Goal: Transaction & Acquisition: Book appointment/travel/reservation

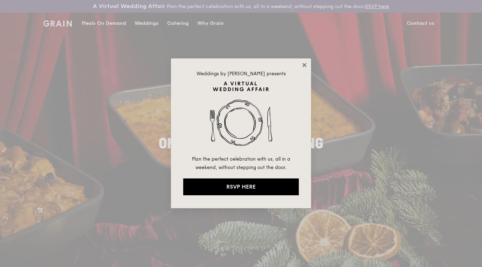
click at [305, 64] on icon at bounding box center [304, 65] width 6 height 6
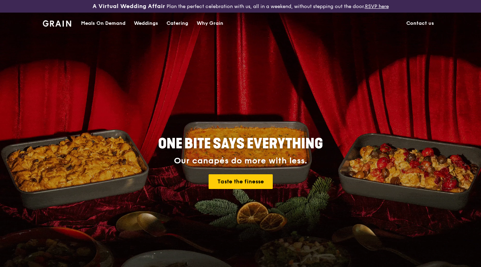
click at [173, 25] on div "Catering" at bounding box center [177, 23] width 22 height 21
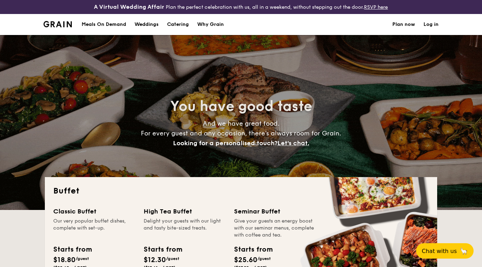
select select
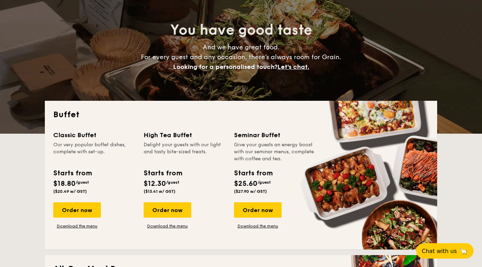
scroll to position [77, 0]
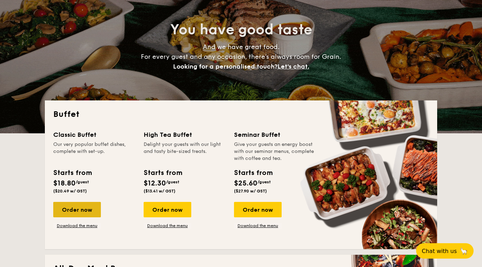
click at [86, 214] on div "Order now" at bounding box center [77, 209] width 48 height 15
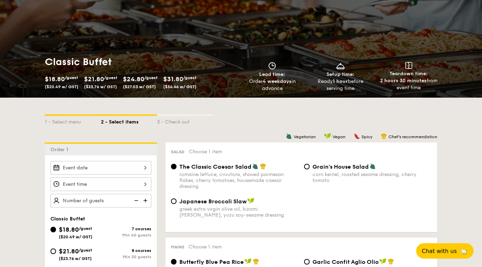
scroll to position [188, 0]
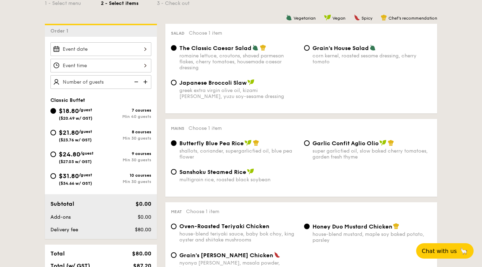
click at [309, 50] on div "Grain's House Salad corn kernel, roasted sesame dressing, cherry tomato" at bounding box center [367, 54] width 133 height 20
click at [305, 48] on input "Grain's House Salad corn kernel, roasted sesame dressing, cherry tomato" at bounding box center [307, 48] width 6 height 6
radio input "true"
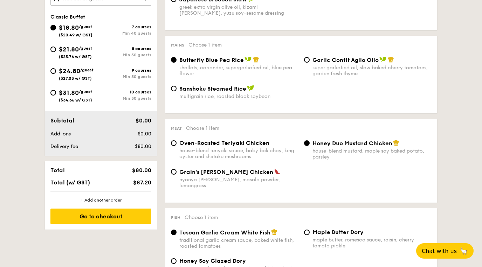
scroll to position [271, 0]
click at [172, 171] on input "Grain's [PERSON_NAME] Chicken nyonya [PERSON_NAME], masala powder, lemongrass" at bounding box center [174, 172] width 6 height 6
radio input "true"
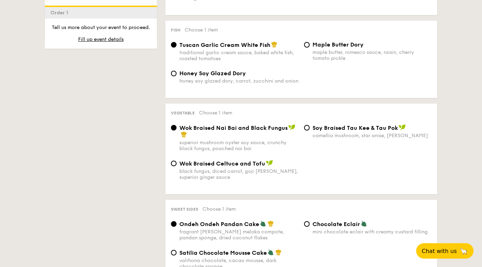
scroll to position [520, 0]
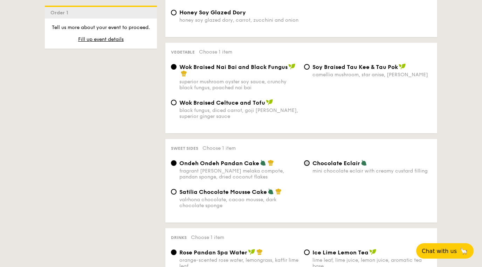
click at [308, 160] on input "Chocolate Eclair mini chocolate eclair with creamy custard filling" at bounding box center [307, 163] width 6 height 6
radio input "true"
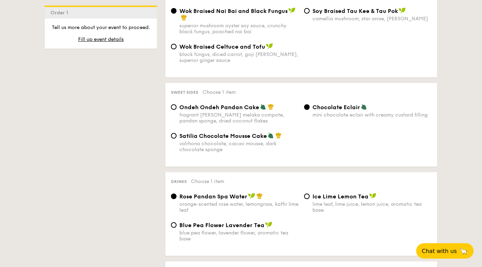
scroll to position [579, 0]
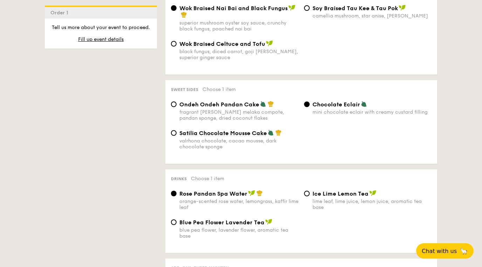
click at [174, 220] on div "Blue Pea Flower Lavender Tea blue pea flower, lavender flower, aromatic tea base" at bounding box center [234, 229] width 133 height 20
click at [173, 220] on input "Blue Pea Flower Lavender Tea blue pea flower, lavender flower, aromatic tea base" at bounding box center [174, 223] width 6 height 6
radio input "true"
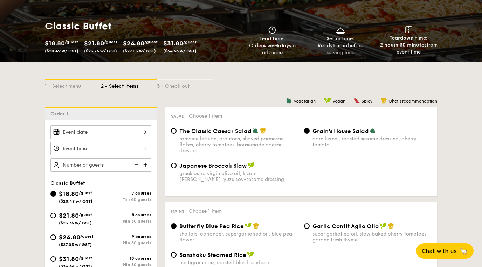
scroll to position [172, 0]
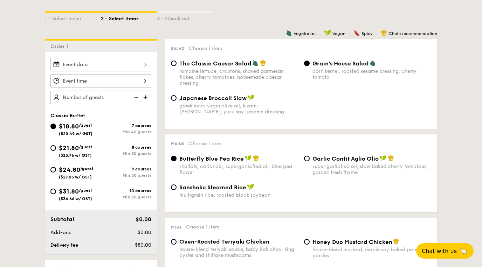
click at [82, 147] on span "/guest" at bounding box center [85, 147] width 13 height 5
click at [56, 147] on input "$21.80 /guest ($23.76 w/ GST) 8 courses Min 30 guests" at bounding box center [53, 148] width 6 height 6
radio input "true"
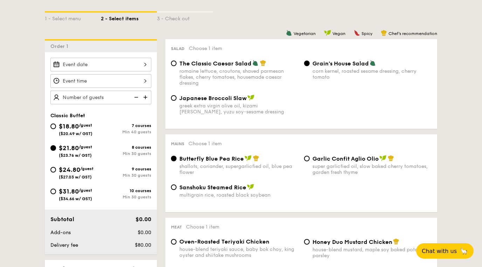
radio input "true"
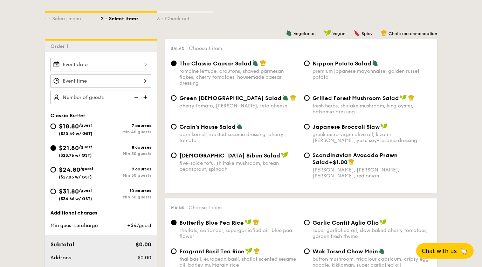
click at [308, 66] on div "Nippon Potato Salad premium japanese mayonnaise, golden russet potato" at bounding box center [367, 70] width 133 height 20
click at [307, 65] on input "Nippon Potato Salad premium japanese mayonnaise, golden russet potato" at bounding box center [307, 64] width 6 height 6
radio input "true"
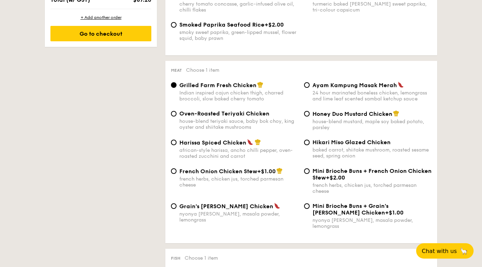
scroll to position [480, 0]
click at [217, 208] on span "Grain's [PERSON_NAME] Chicken" at bounding box center [226, 206] width 94 height 7
click at [177, 208] on input "Grain's [PERSON_NAME] Chicken nyonya [PERSON_NAME], masala powder, lemongrass" at bounding box center [174, 206] width 6 height 6
radio input "true"
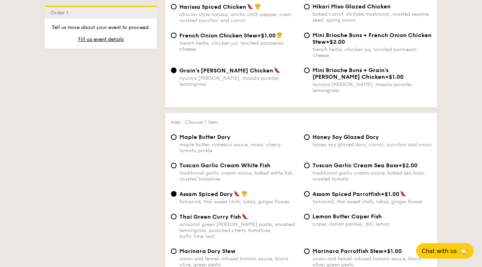
scroll to position [637, 0]
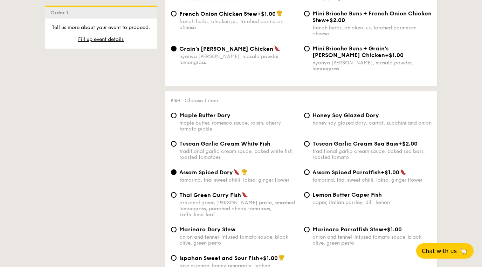
click at [226, 140] on span "Tuscan Garlic Cream White Fish" at bounding box center [224, 143] width 91 height 7
click at [177, 141] on input "Tuscan Garlic Cream White Fish traditional garlic cream sauce, baked white fish…" at bounding box center [174, 144] width 6 height 6
radio input "true"
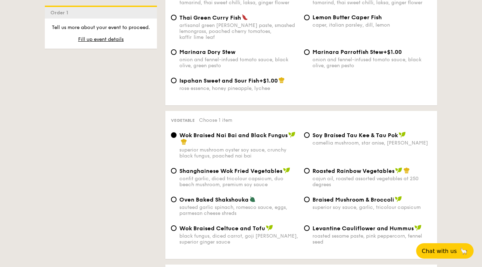
scroll to position [817, 0]
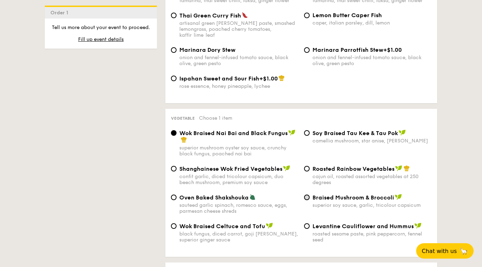
click at [308, 195] on input "Braised Mushroom & Broccoli superior soy sauce, garlic, tricolour capsicum" at bounding box center [307, 198] width 6 height 6
radio input "true"
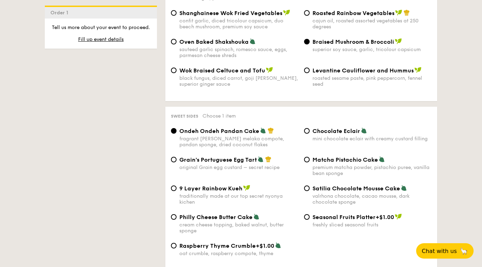
scroll to position [978, 0]
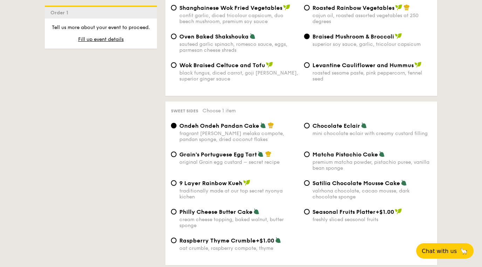
click at [337, 123] on span "Chocolate Eclair" at bounding box center [336, 126] width 48 height 7
click at [310, 123] on input "Chocolate Eclair mini chocolate eclair with creamy custard filling" at bounding box center [307, 126] width 6 height 6
radio input "true"
click at [334, 159] on div "premium matcha powder, pistachio puree, vanilla bean sponge" at bounding box center [371, 165] width 119 height 12
click at [310, 152] on input "Matcha Pistachio Cake premium matcha powder, pistachio puree, vanilla bean spon…" at bounding box center [307, 155] width 6 height 6
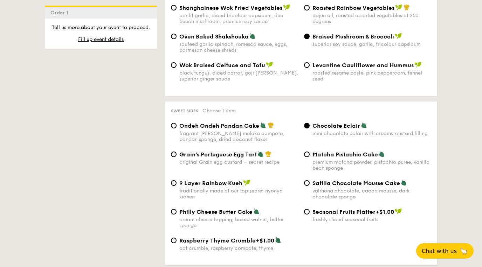
radio input "true"
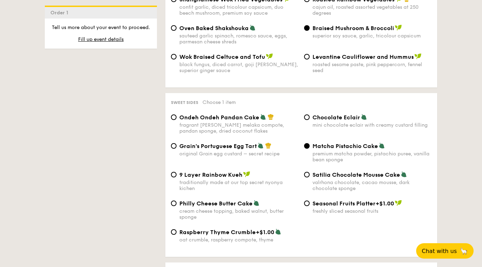
scroll to position [1138, 0]
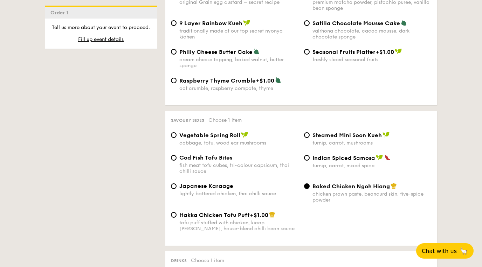
click at [229, 191] on div "lightly battered chicken, thai chilli sauce" at bounding box center [238, 194] width 119 height 6
click at [177, 184] on input "Japanese Karaage lightly battered chicken, thai chilli sauce" at bounding box center [174, 187] width 6 height 6
radio input "true"
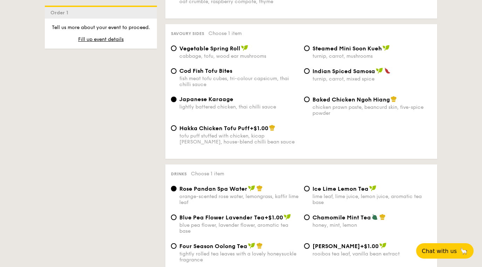
scroll to position [1257, 0]
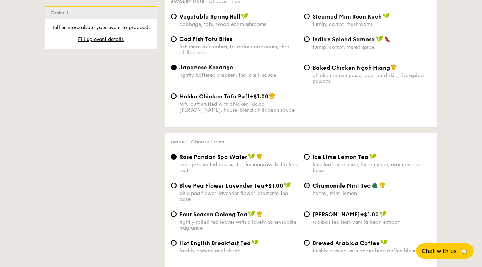
click at [307, 183] on input "Chamomile Mint Tea honey, mint, lemon" at bounding box center [307, 186] width 6 height 6
radio input "true"
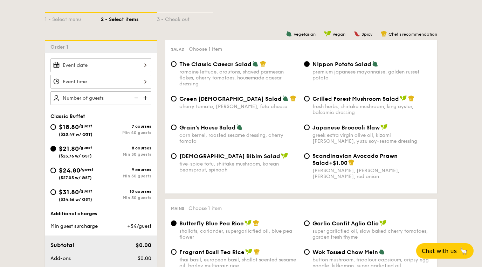
scroll to position [168, 0]
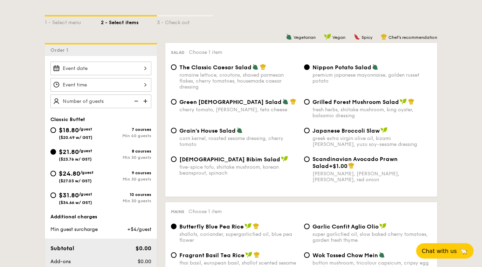
click at [146, 103] on img at bounding box center [146, 101] width 11 height 13
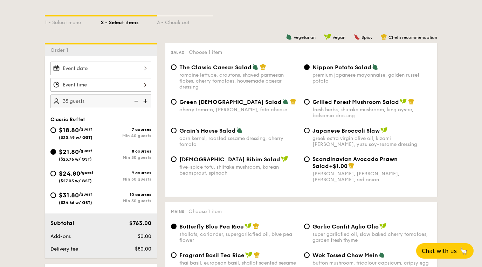
click at [146, 103] on img at bounding box center [146, 101] width 11 height 13
click at [135, 99] on img at bounding box center [135, 101] width 11 height 13
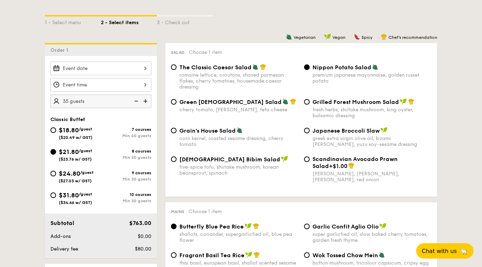
type input "30 guests"
click at [143, 69] on div "2025 Oct [DATE] Tue Wed Thu Fri Sat Sun 1 2 3 4 5 6 7 8 9 10 11 12 13 14 15 16 …" at bounding box center [100, 69] width 101 height 14
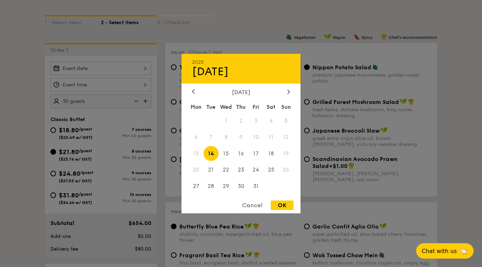
click at [285, 168] on span "26" at bounding box center [285, 170] width 15 height 15
click at [285, 171] on span "26" at bounding box center [285, 170] width 15 height 15
click at [196, 170] on span "20" at bounding box center [195, 170] width 15 height 15
click at [280, 206] on div "OK" at bounding box center [282, 205] width 23 height 9
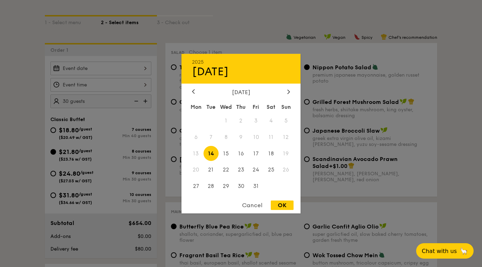
type input "[DATE]"
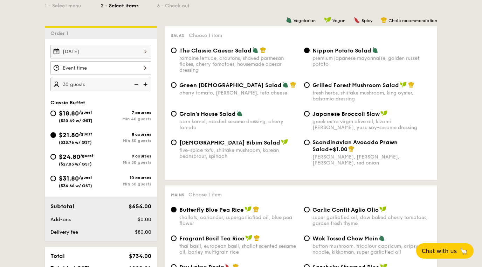
scroll to position [59, 0]
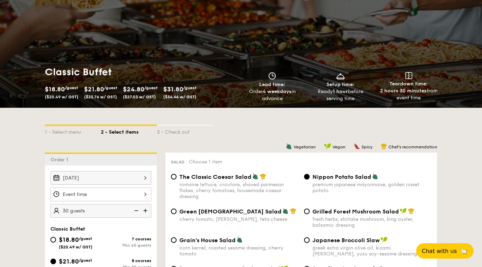
select select
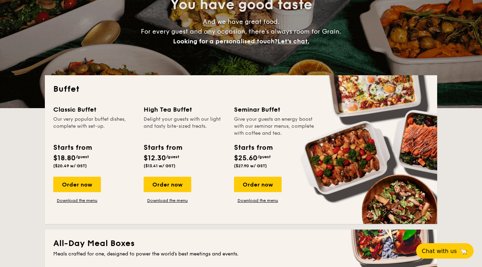
scroll to position [106, 0]
